Goal: Transaction & Acquisition: Purchase product/service

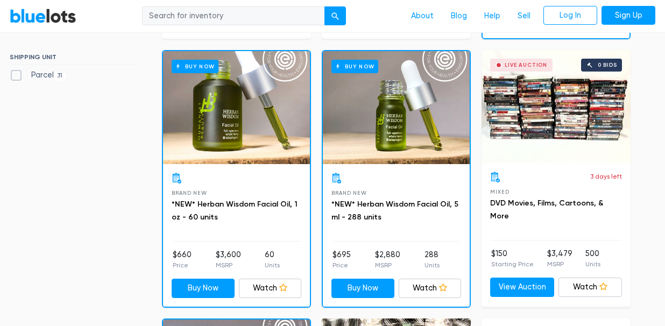
scroll to position [323, 0]
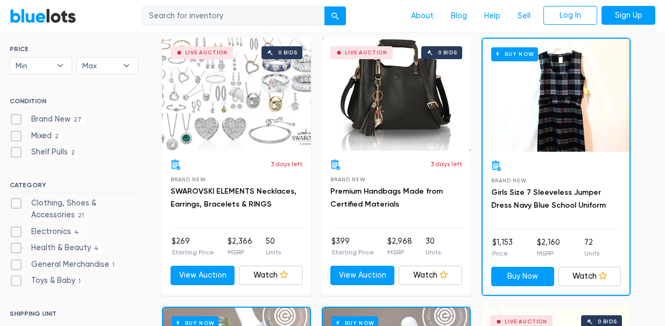
click at [17, 118] on label "Brand New 27" at bounding box center [47, 119] width 75 height 12
click at [17, 118] on New"] "Brand New 27" at bounding box center [13, 116] width 7 height 7
checkbox New"] "true"
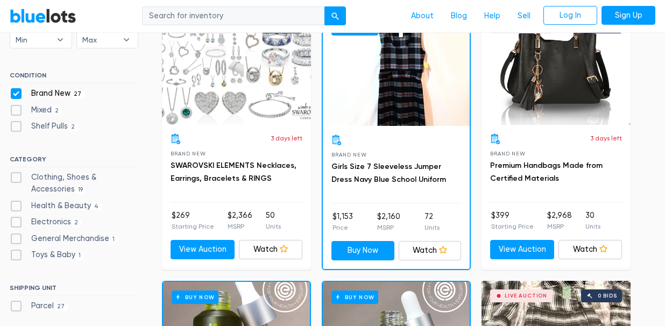
scroll to position [402, 0]
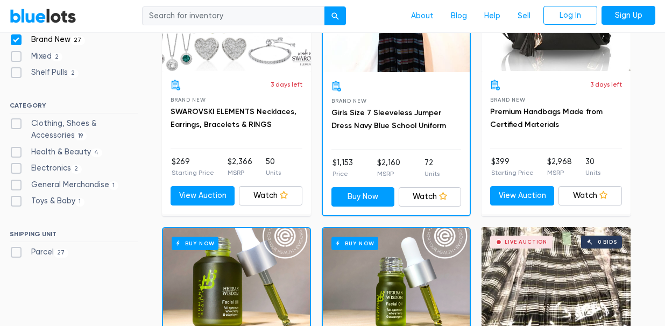
click at [17, 169] on label "Electronics 2" at bounding box center [46, 168] width 72 height 12
click at [17, 169] on input "Electronics 2" at bounding box center [13, 165] width 7 height 7
checkbox input "true"
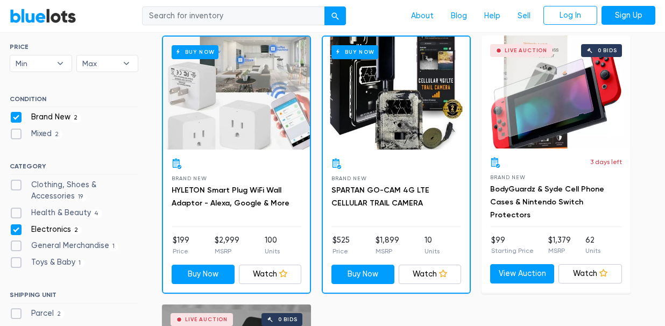
scroll to position [343, 0]
